Goal: Information Seeking & Learning: Learn about a topic

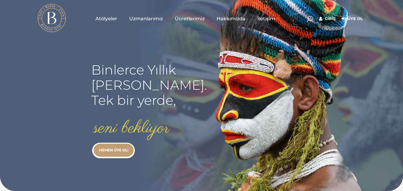
click at [121, 152] on link "HEMEN ÜYE OL!" at bounding box center [114, 150] width 40 height 13
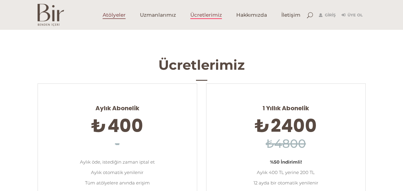
click at [119, 17] on span "Atölyeler" at bounding box center [114, 15] width 23 height 7
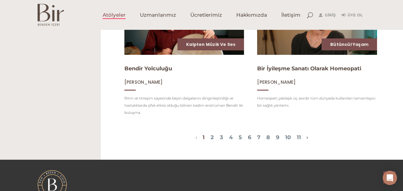
scroll to position [716, 0]
